Goal: Find specific page/section: Find specific page/section

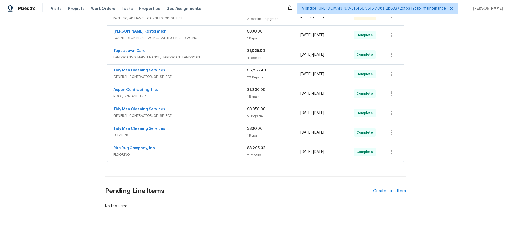
scroll to position [117, 0]
click at [87, 127] on div "Back to all projects [STREET_ADDRESS] 4 Beds | 2 1/2 Baths | Total: 2128 ft² | …" at bounding box center [255, 131] width 511 height 228
click at [95, 154] on div "Back to all projects [STREET_ADDRESS] 4 Beds | 2 1/2 Baths | Total: 2128 ft² | …" at bounding box center [255, 131] width 511 height 228
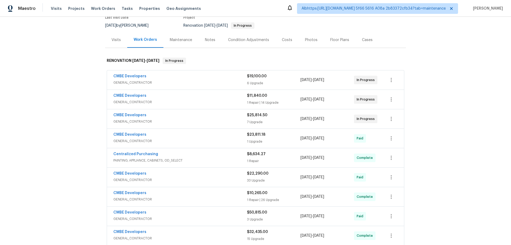
scroll to position [53, 0]
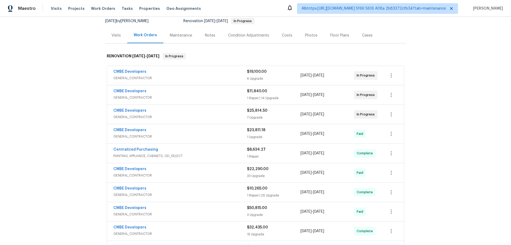
click at [87, 120] on div "Back to all projects [STREET_ADDRESS] 4 Beds | 4 Baths | Total: 3233 ft² | Abov…" at bounding box center [255, 131] width 511 height 228
